Goal: Feedback & Contribution: Submit feedback/report problem

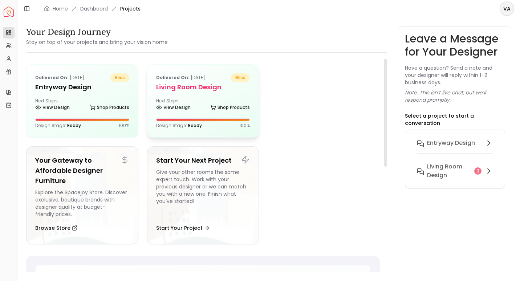
click at [194, 91] on h5 "Living Room design" at bounding box center [203, 87] width 94 height 10
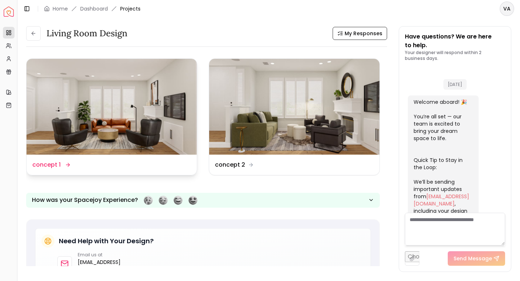
click at [121, 70] on img at bounding box center [112, 107] width 170 height 96
click at [49, 166] on dd "concept 1" at bounding box center [46, 165] width 28 height 9
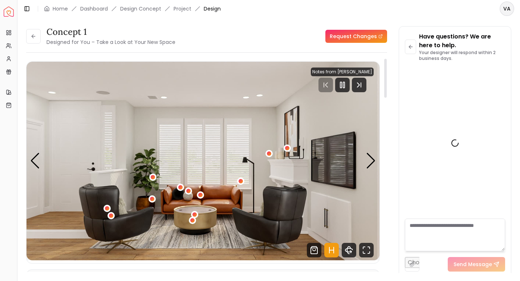
click at [345, 83] on rect "Pause" at bounding box center [343, 85] width 1 height 6
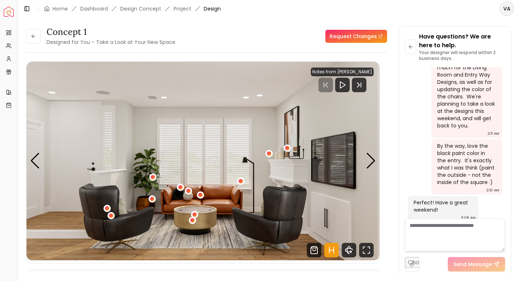
click at [429, 239] on textarea at bounding box center [455, 235] width 100 height 33
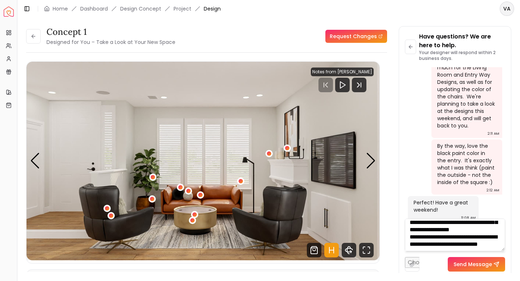
scroll to position [51, 0]
type textarea "**********"
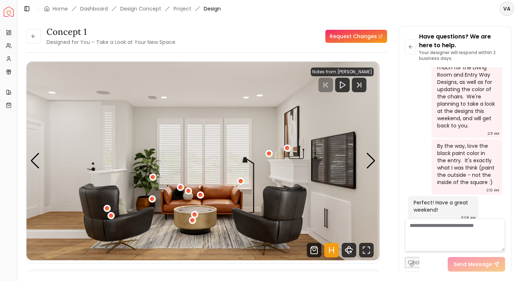
scroll to position [0, 0]
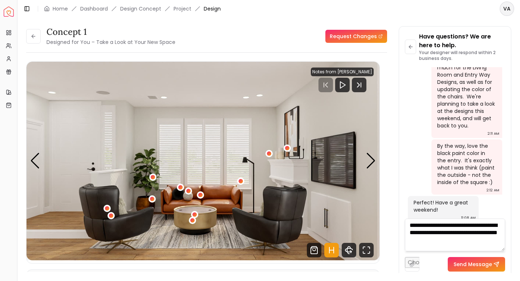
type textarea "**********"
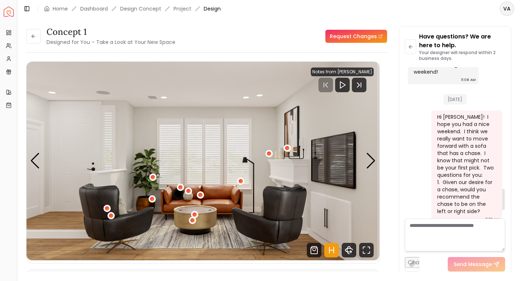
scroll to position [929, 0]
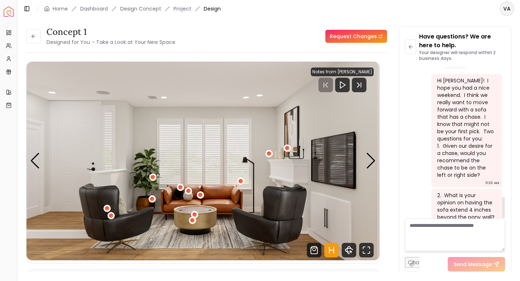
drag, startPoint x: 504, startPoint y: 183, endPoint x: 504, endPoint y: 216, distance: 33.8
click at [504, 216] on div at bounding box center [503, 207] width 3 height 21
click at [353, 35] on link "Request Changes" at bounding box center [356, 36] width 62 height 13
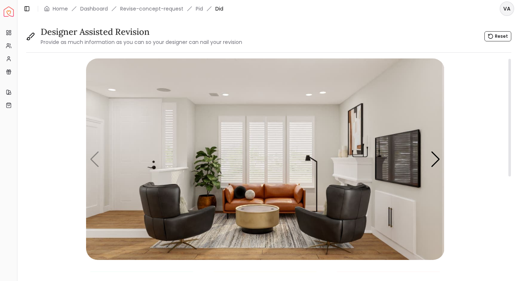
drag, startPoint x: 509, startPoint y: 111, endPoint x: 521, endPoint y: -15, distance: 125.9
click at [511, 59] on div at bounding box center [509, 118] width 3 height 118
